Goal: Check status: Check status

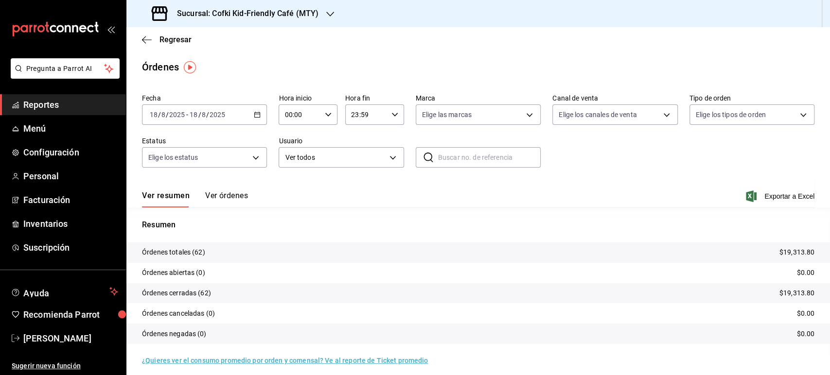
click at [222, 114] on input "2025" at bounding box center [217, 115] width 17 height 8
click at [176, 144] on span "Hoy" at bounding box center [187, 144] width 75 height 10
click at [320, 15] on div "Sucursal: Cofki Kid-Friendly Café (MTY)" at bounding box center [236, 13] width 204 height 27
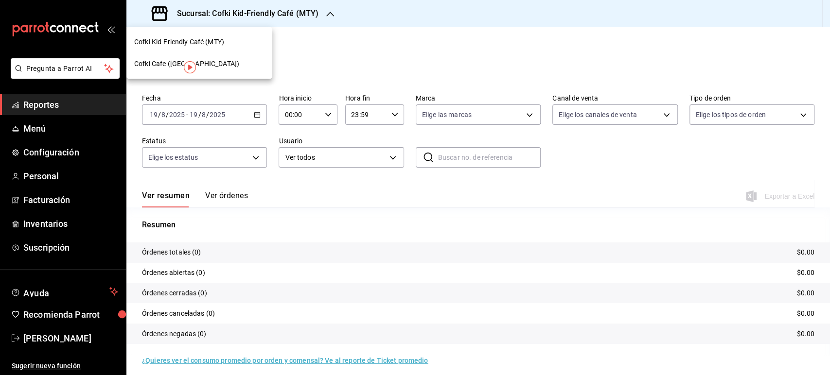
click at [211, 66] on div "Cofki Cafe ([GEOGRAPHIC_DATA])" at bounding box center [199, 64] width 130 height 10
